Goal: Task Accomplishment & Management: Use online tool/utility

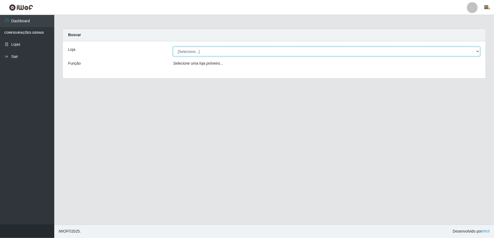
click at [292, 53] on select "[Selecione...] Atacado Vem - [STREET_ADDRESS]" at bounding box center [326, 52] width 307 height 10
select select "455"
click at [173, 47] on select "[Selecione...] Atacado Vem - [STREET_ADDRESS]" at bounding box center [326, 52] width 307 height 10
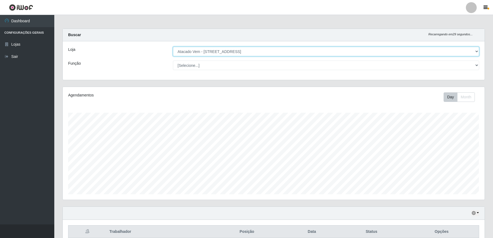
scroll to position [27, 0]
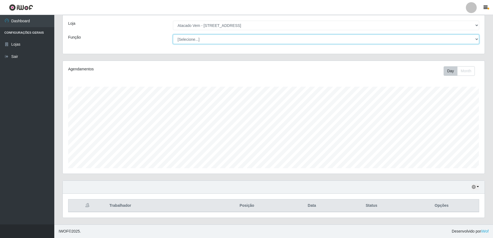
click at [473, 41] on select "[Selecione...] Carregador e Descarregador de Caminhão Carregador e Descarregado…" at bounding box center [326, 39] width 306 height 10
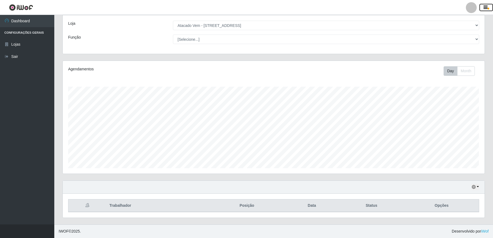
click at [483, 9] on button "button" at bounding box center [487, 8] width 14 height 8
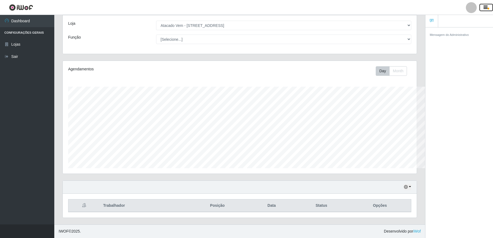
scroll to position [271418, 271176]
click at [485, 8] on icon "button" at bounding box center [486, 7] width 4 height 5
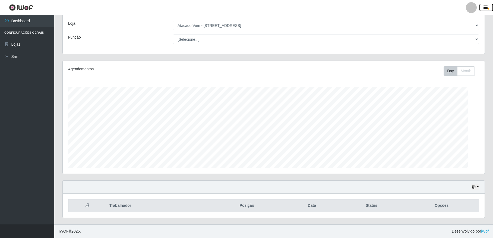
scroll to position [271418, 271109]
click at [485, 8] on icon "button" at bounding box center [486, 7] width 4 height 5
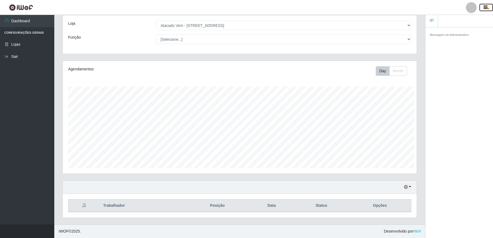
scroll to position [113, 354]
click at [485, 8] on icon "button" at bounding box center [486, 7] width 4 height 5
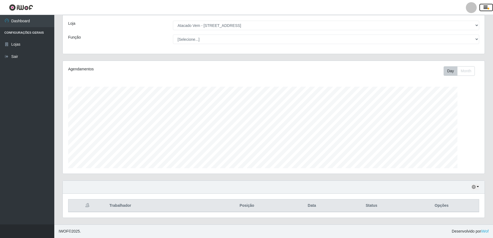
scroll to position [271418, 271109]
click at [485, 8] on icon "button" at bounding box center [486, 7] width 4 height 5
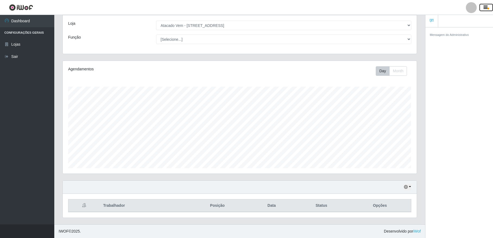
scroll to position [113, 354]
click at [485, 8] on icon "button" at bounding box center [486, 7] width 4 height 5
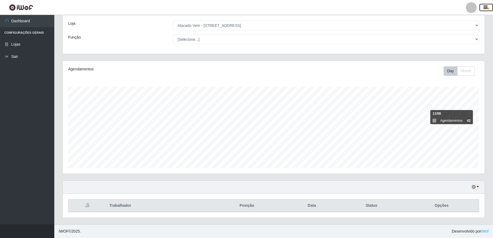
scroll to position [5, 0]
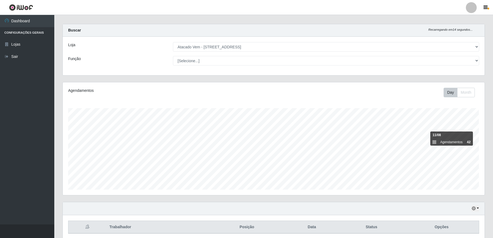
click at [488, 19] on main "Carregando... Buscar Recarregando em 14 segundos... Loja [Selecione...] Atacado…" at bounding box center [273, 127] width 439 height 235
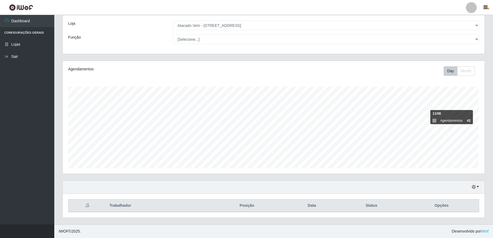
scroll to position [0, 0]
